Goal: Information Seeking & Learning: Learn about a topic

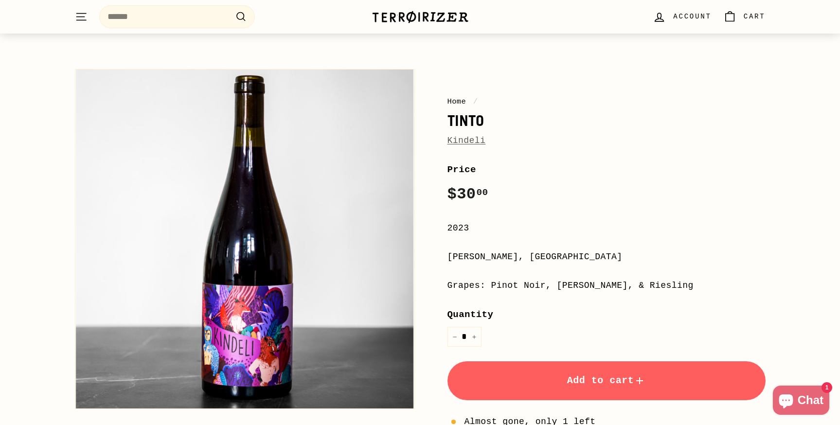
scroll to position [49, 0]
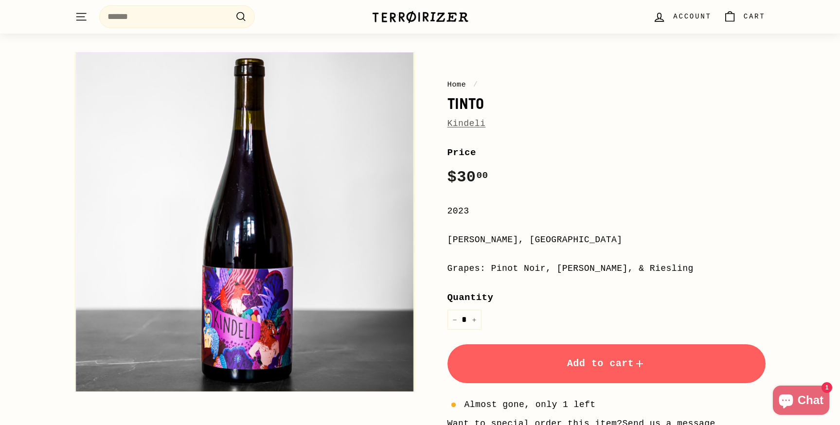
click at [458, 124] on link "Kindeli" at bounding box center [466, 124] width 38 height 10
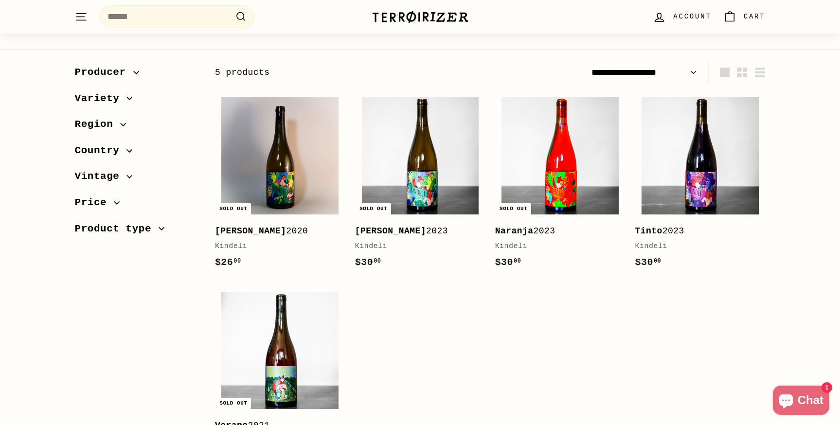
scroll to position [146, 0]
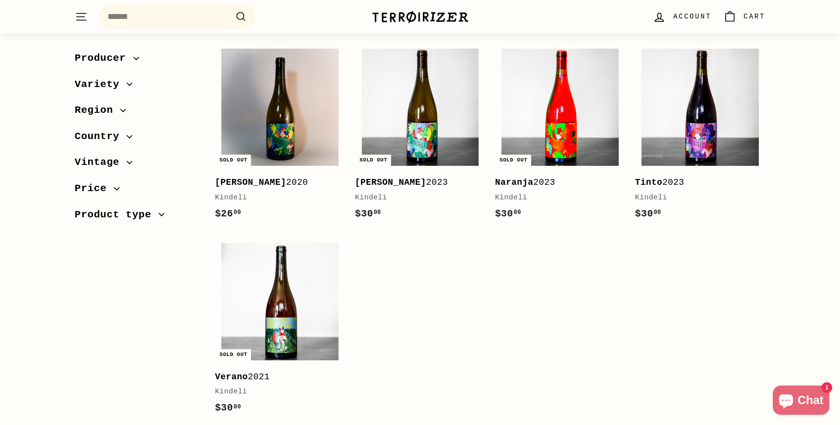
click at [551, 127] on img at bounding box center [559, 107] width 117 height 117
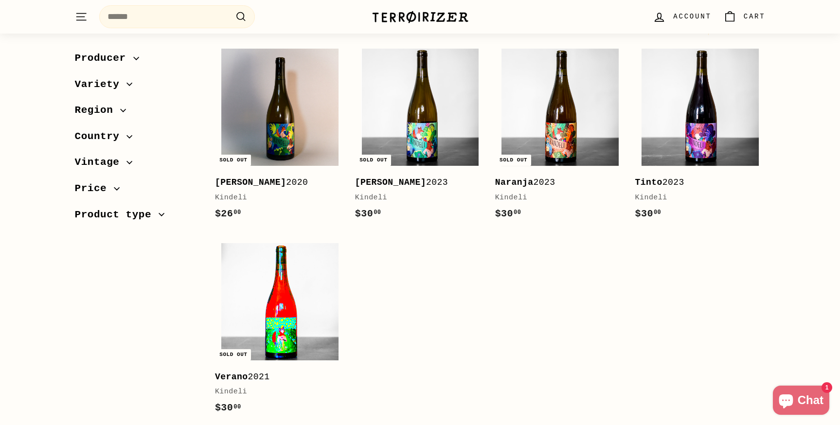
click at [290, 314] on img at bounding box center [279, 301] width 117 height 117
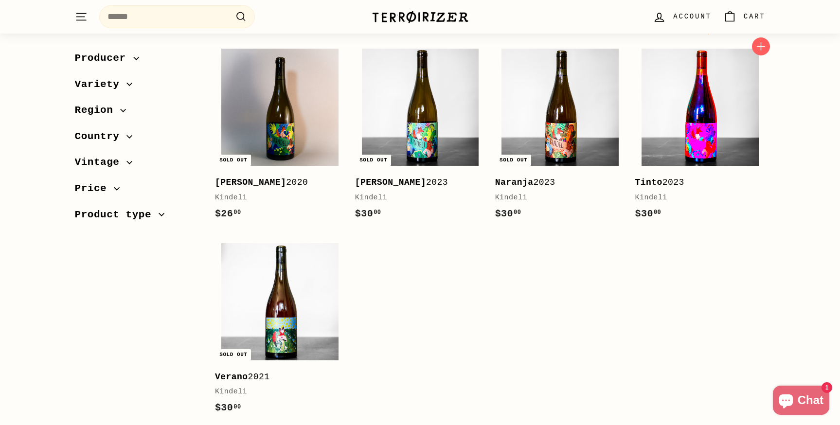
click at [673, 120] on img at bounding box center [699, 107] width 117 height 117
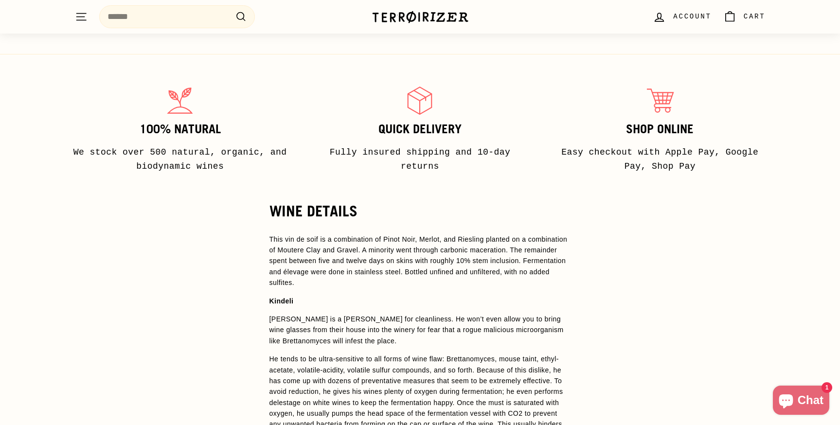
scroll to position [243, 0]
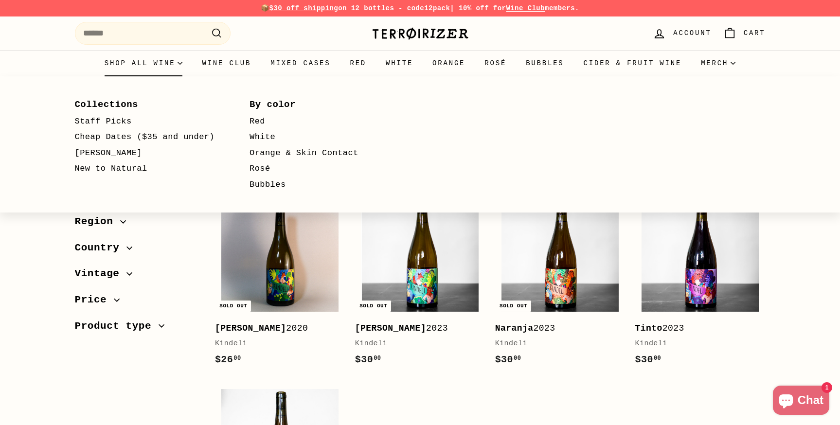
click at [150, 63] on summary "Shop all wine" at bounding box center [144, 63] width 98 height 26
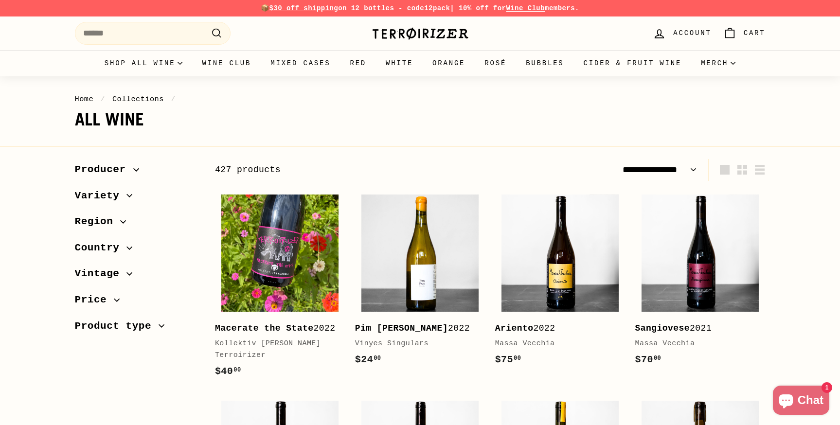
select select "**********"
click at [102, 242] on span "Country" at bounding box center [101, 248] width 52 height 17
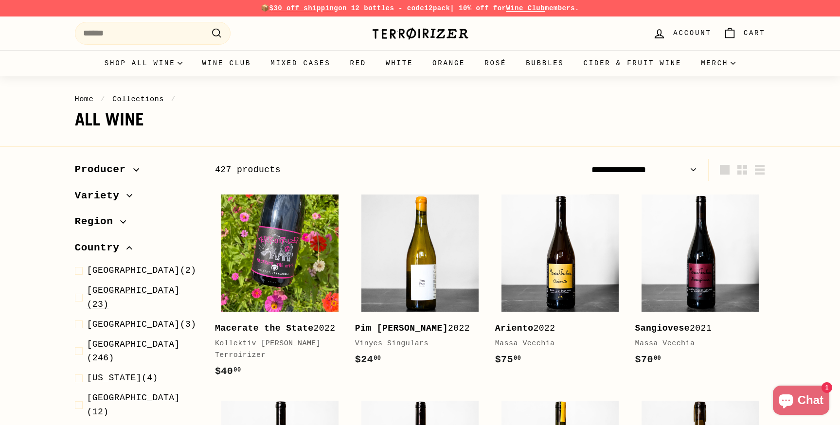
scroll to position [146, 0]
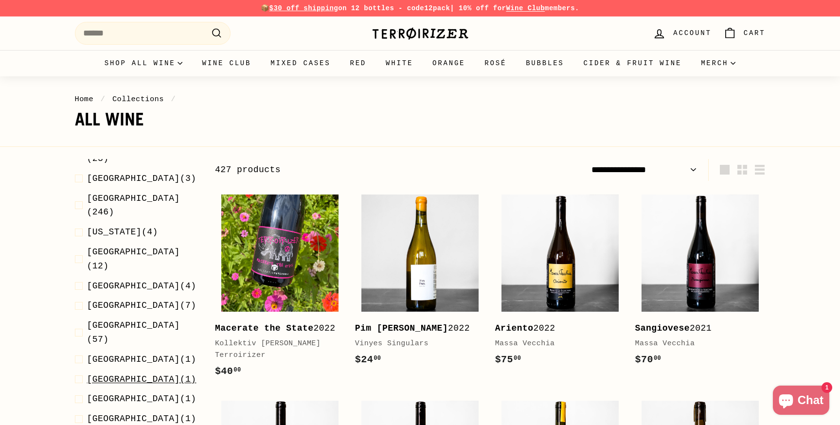
click at [104, 374] on span "New Zealand" at bounding box center [133, 379] width 93 height 10
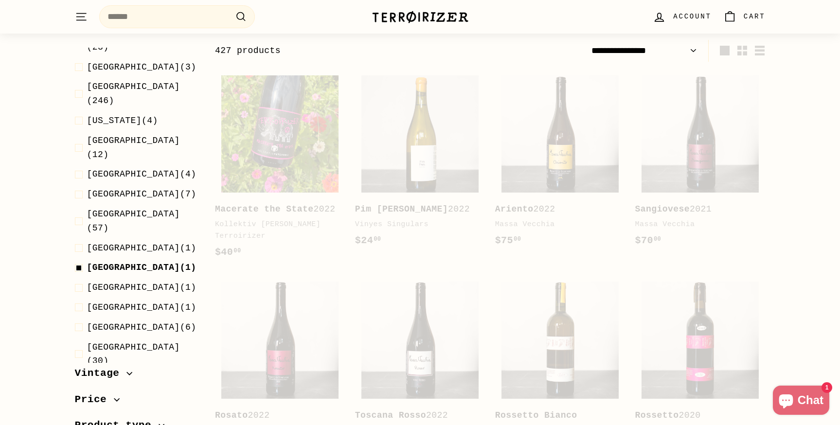
scroll to position [121, 0]
select select "**********"
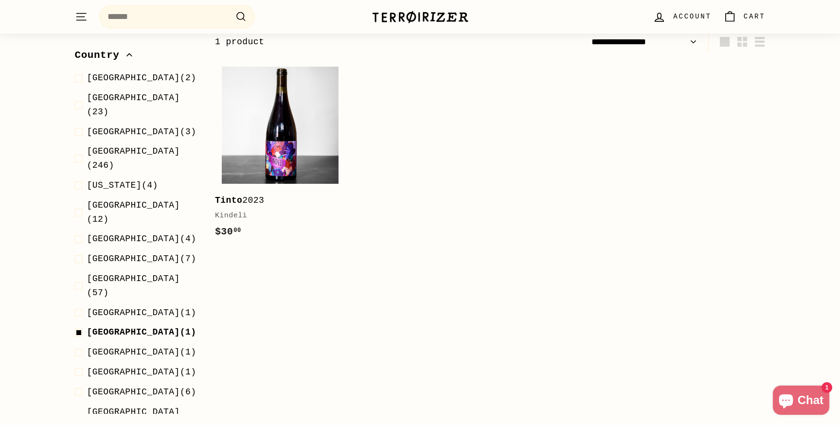
scroll to position [97, 0]
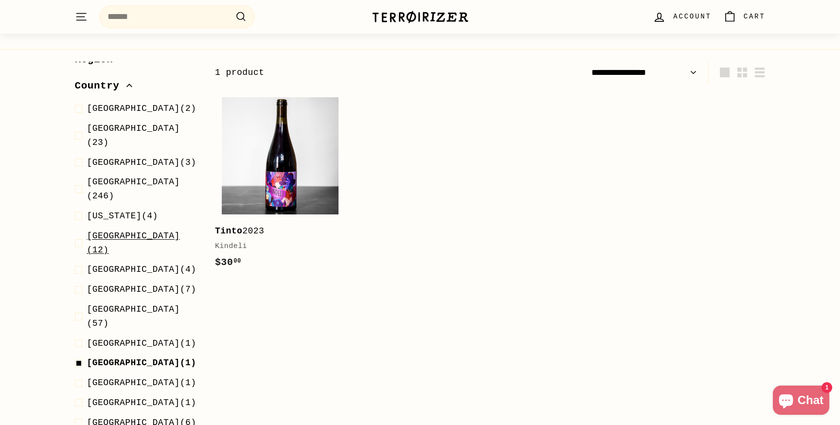
click at [87, 231] on span "Germany" at bounding box center [133, 236] width 93 height 10
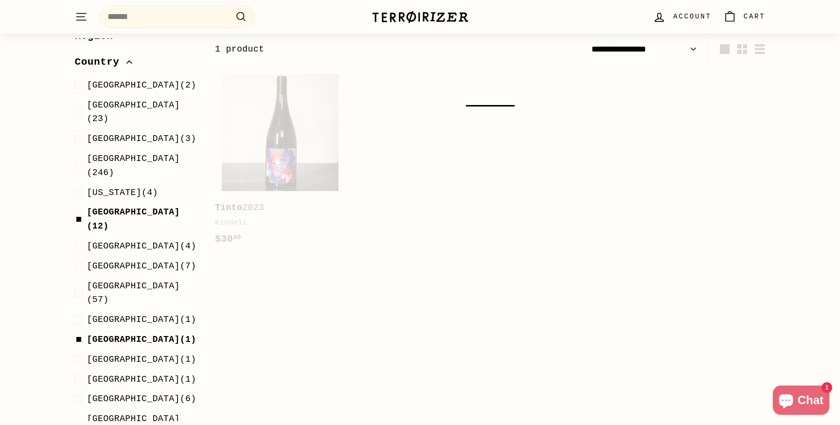
select select "**********"
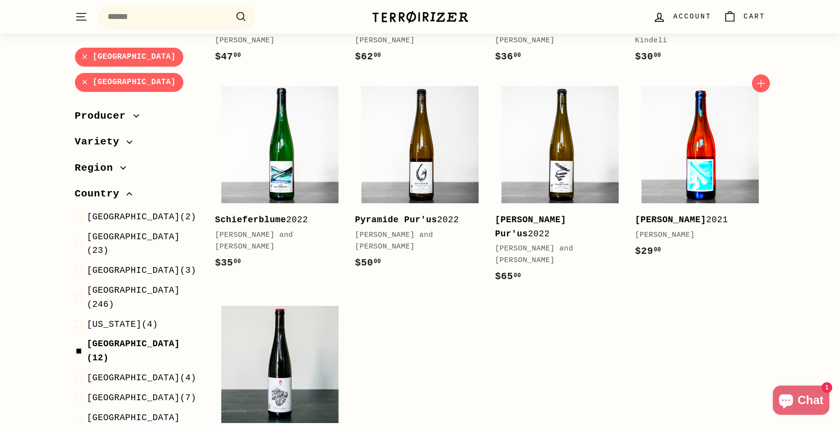
scroll to position [510, 0]
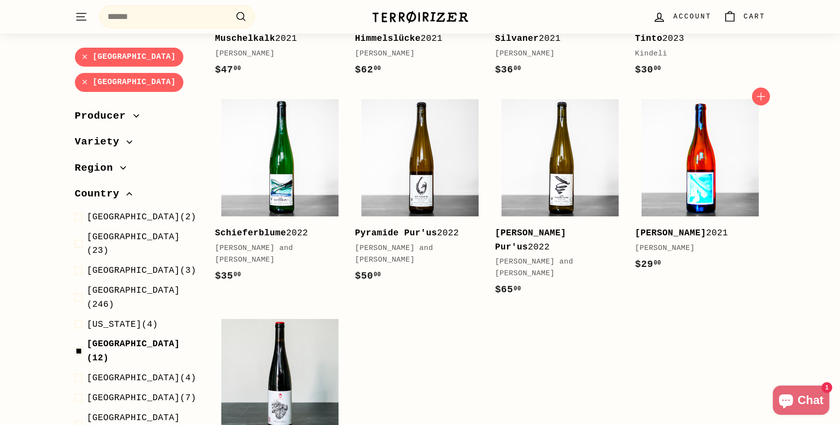
click at [710, 145] on img at bounding box center [699, 157] width 117 height 117
click at [706, 129] on img at bounding box center [699, 157] width 117 height 117
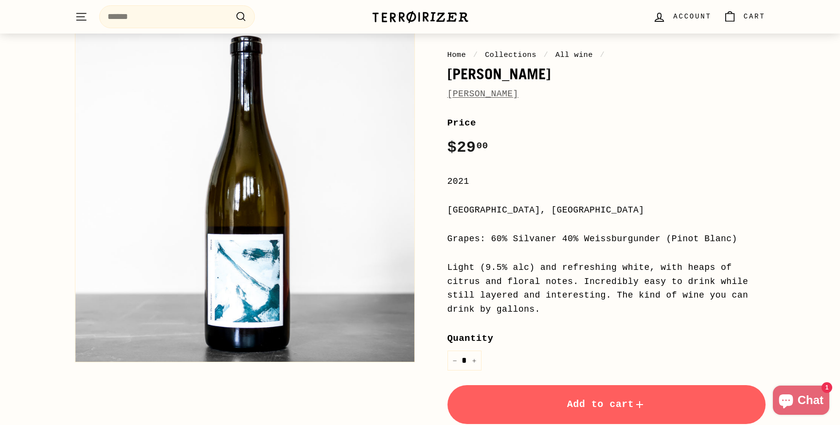
scroll to position [97, 0]
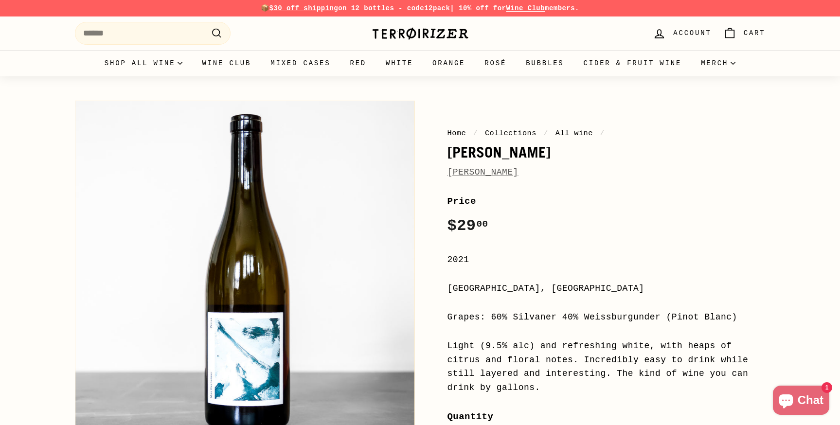
click at [474, 173] on link "[PERSON_NAME]" at bounding box center [482, 172] width 71 height 10
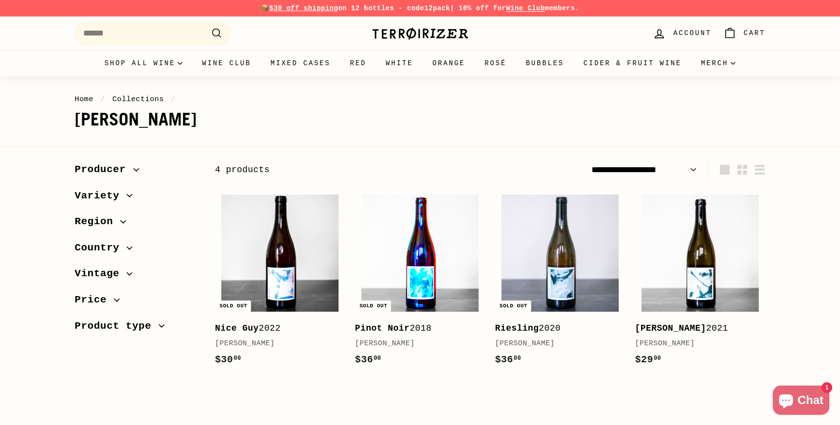
click at [426, 240] on img at bounding box center [419, 252] width 117 height 117
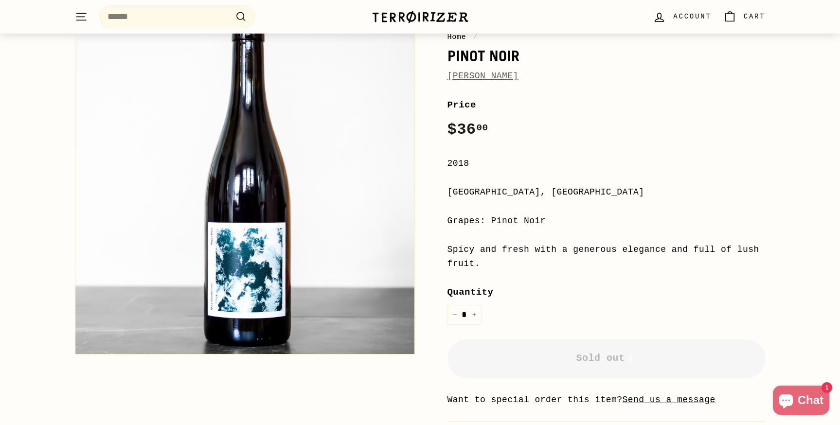
scroll to position [97, 0]
